Goal: Task Accomplishment & Management: Manage account settings

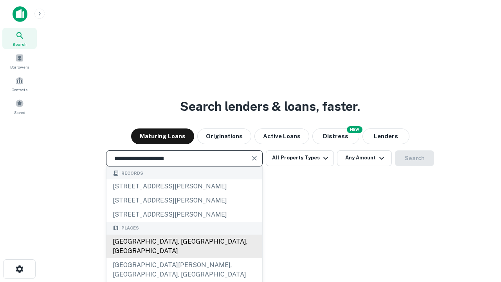
click at [184, 258] on div "[GEOGRAPHIC_DATA], [GEOGRAPHIC_DATA], [GEOGRAPHIC_DATA]" at bounding box center [184, 245] width 156 height 23
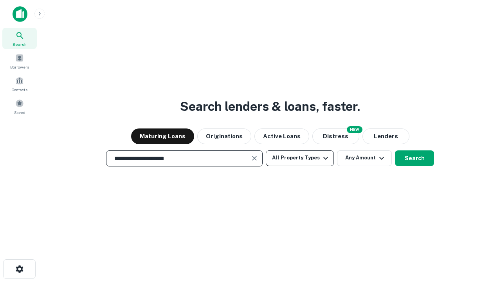
type input "**********"
click at [300, 158] on button "All Property Types" at bounding box center [300, 158] width 68 height 16
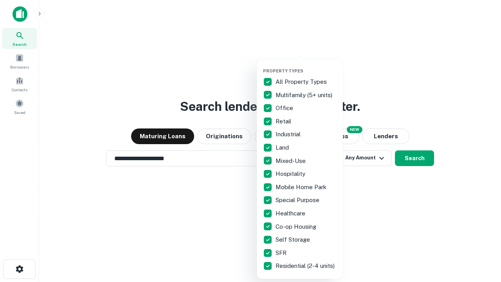
click at [306, 66] on button "button" at bounding box center [306, 66] width 86 height 0
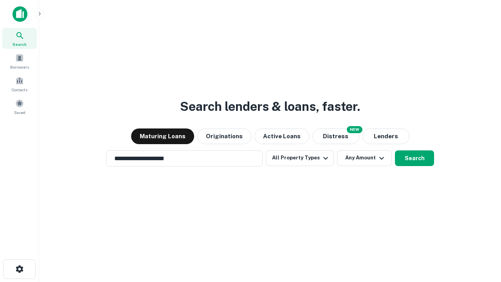
scroll to position [12, 0]
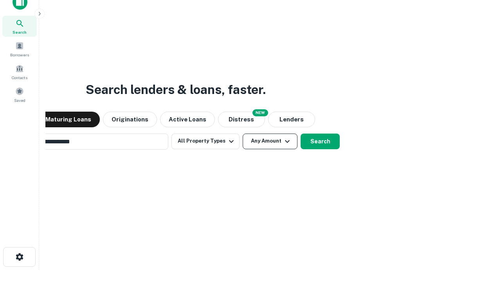
click at [243, 133] on button "Any Amount" at bounding box center [270, 141] width 55 height 16
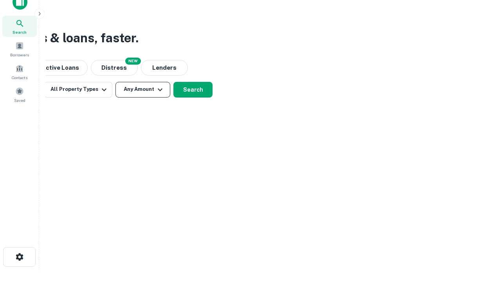
scroll to position [13, 0]
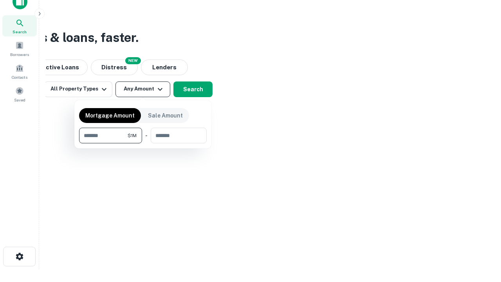
type input "*******"
click at [143, 143] on button "button" at bounding box center [143, 143] width 128 height 0
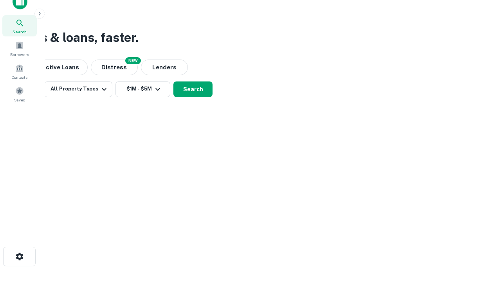
scroll to position [5, 144]
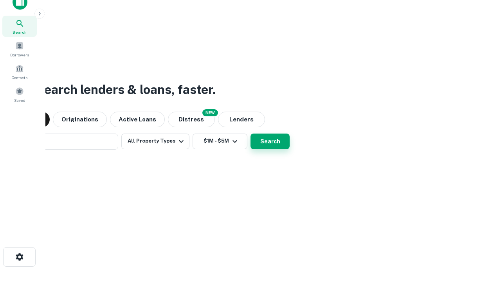
click at [250, 133] on button "Search" at bounding box center [269, 141] width 39 height 16
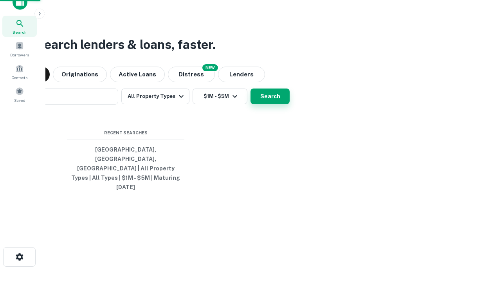
scroll to position [21, 221]
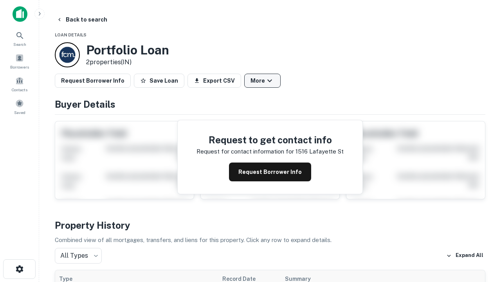
click at [262, 81] on button "More" at bounding box center [262, 81] width 36 height 14
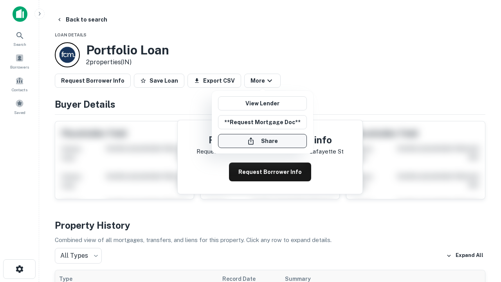
click at [262, 141] on button "Share" at bounding box center [262, 141] width 89 height 14
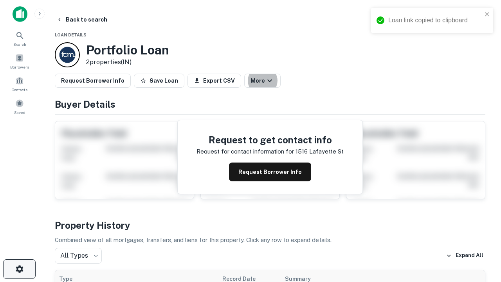
click at [19, 269] on icon "button" at bounding box center [19, 268] width 9 height 9
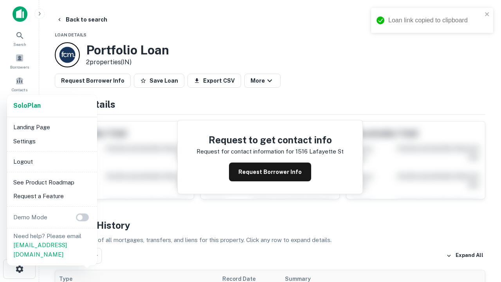
click at [52, 161] on li "Logout" at bounding box center [52, 162] width 84 height 14
